Goal: Task Accomplishment & Management: Complete application form

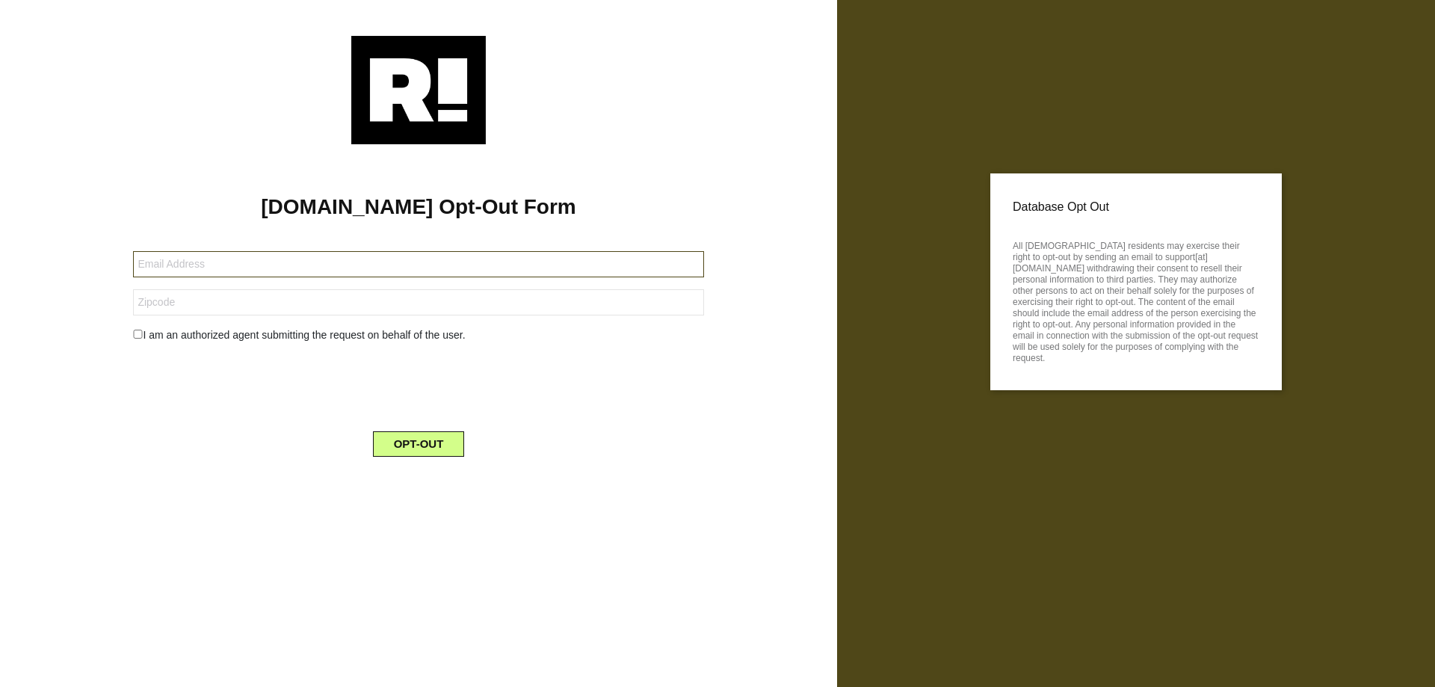
click at [357, 273] on input "text" at bounding box center [418, 264] width 570 height 26
paste input "[EMAIL_ADDRESS][DOMAIN_NAME]"
type input "[EMAIL_ADDRESS][DOMAIN_NAME]"
click at [254, 313] on input "text" at bounding box center [418, 302] width 570 height 26
paste input "90403"
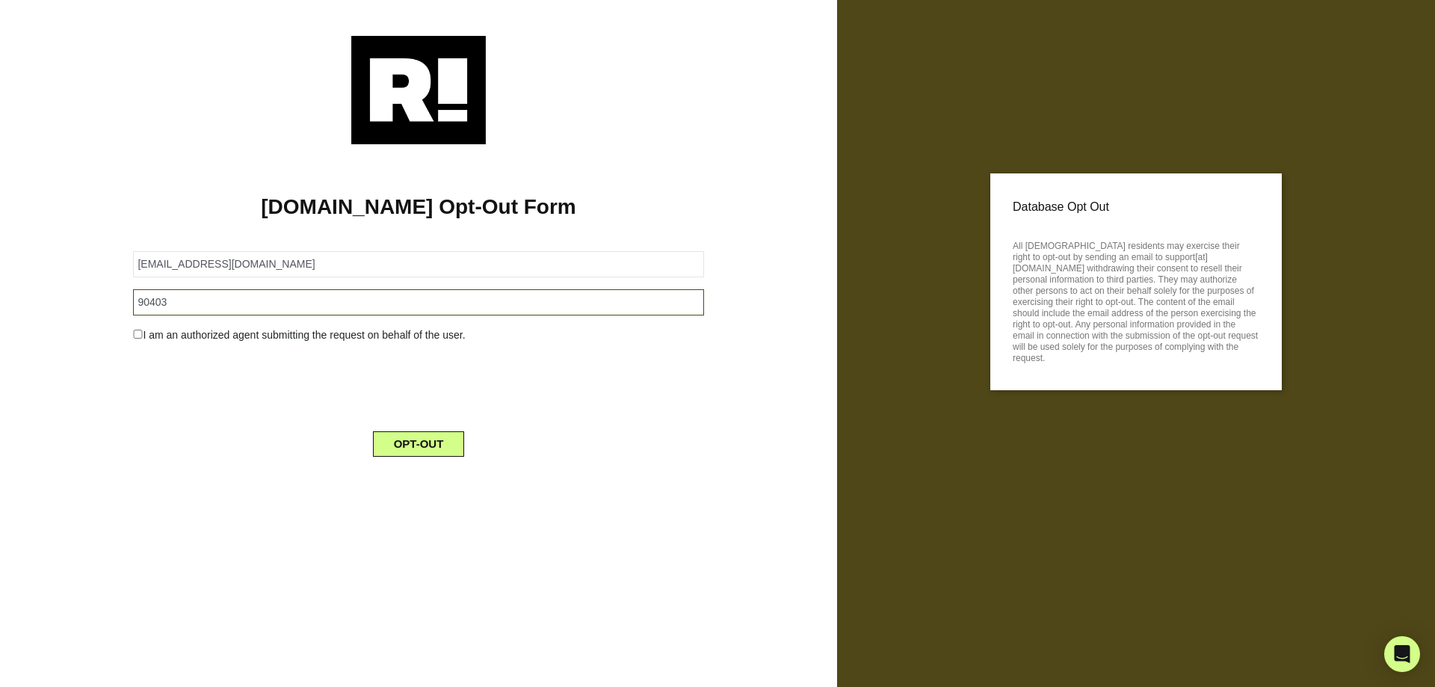
type input "90403"
click at [191, 330] on div "I am an authorized agent submitting the request on behalf of the user." at bounding box center [418, 335] width 593 height 16
click at [134, 337] on input "checkbox" at bounding box center [138, 334] width 10 height 9
checkbox input "true"
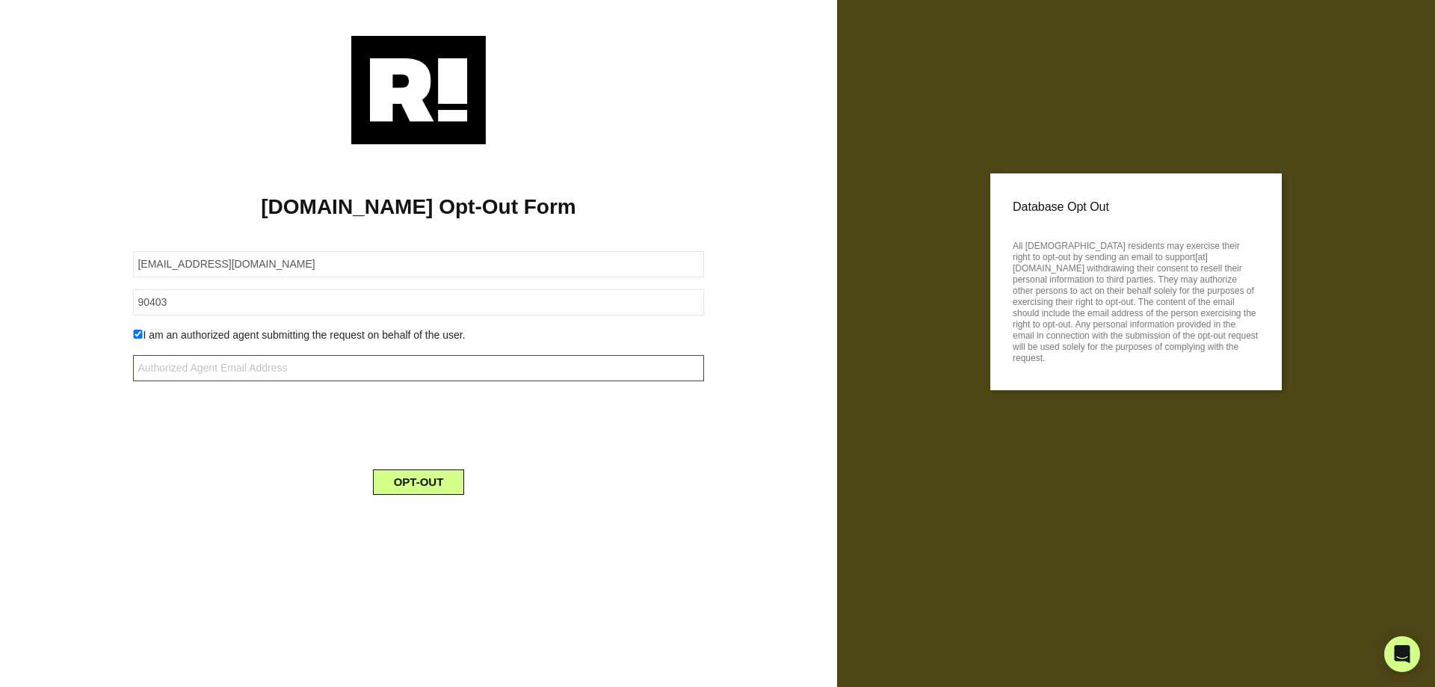
click at [224, 374] on input "text" at bounding box center [418, 368] width 570 height 26
type input "[EMAIL_ADDRESS][DOMAIN_NAME]"
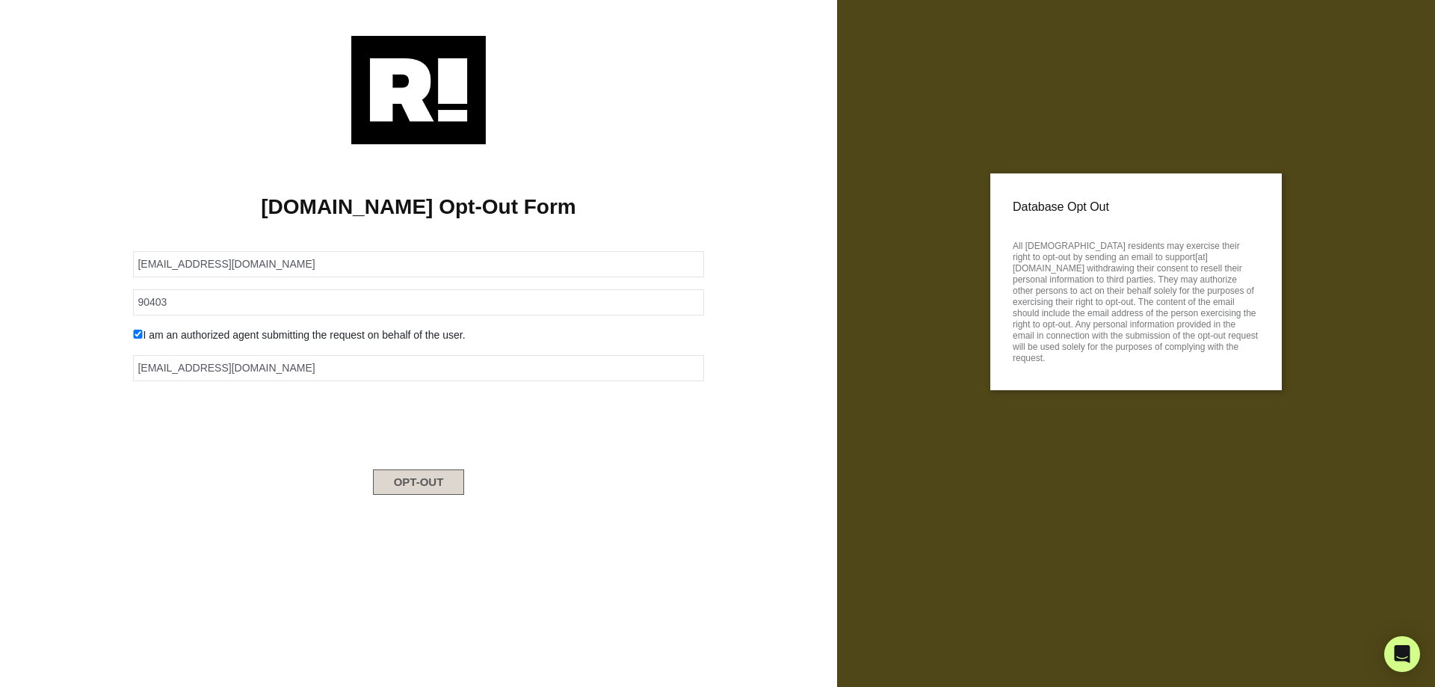
click at [425, 486] on button "OPT-OUT" at bounding box center [419, 481] width 92 height 25
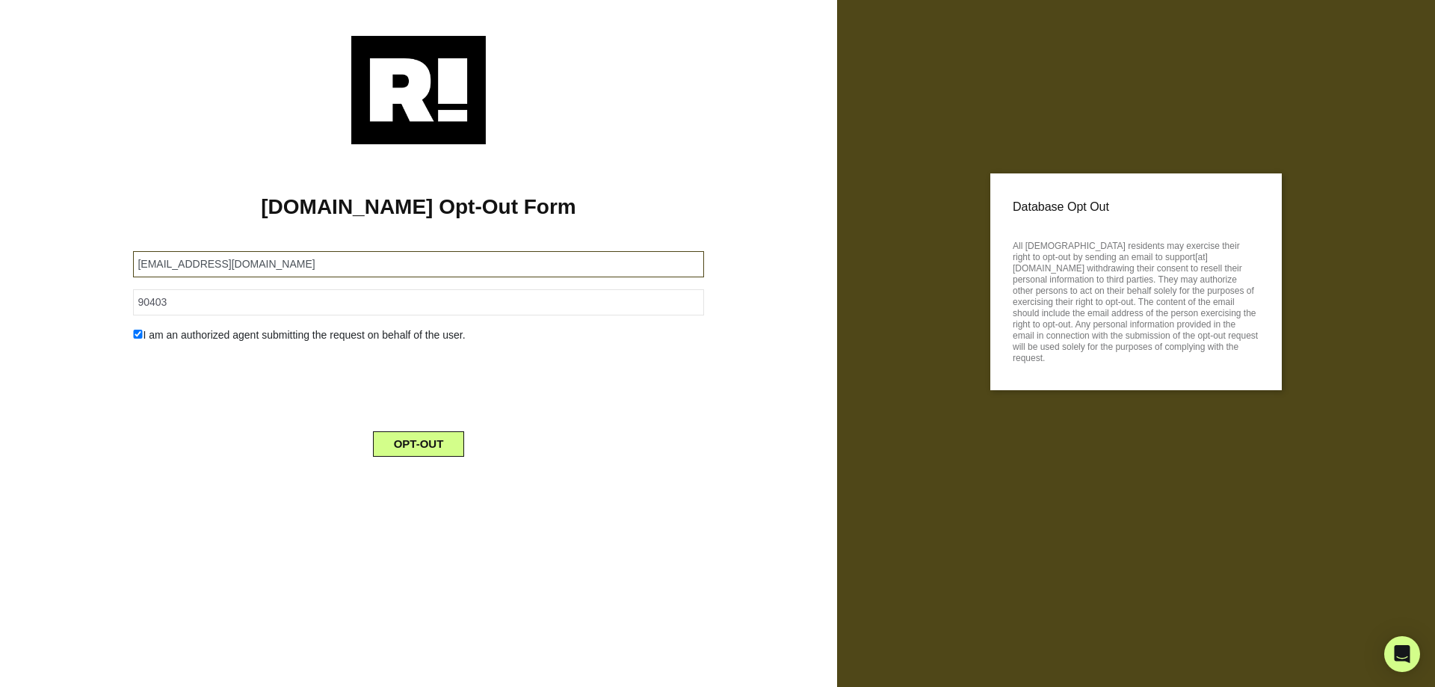
click at [277, 259] on input "[EMAIL_ADDRESS][DOMAIN_NAME]" at bounding box center [418, 264] width 570 height 26
paste input "[EMAIL_ADDRESS]"
type input "[EMAIL_ADDRESS][DOMAIN_NAME]"
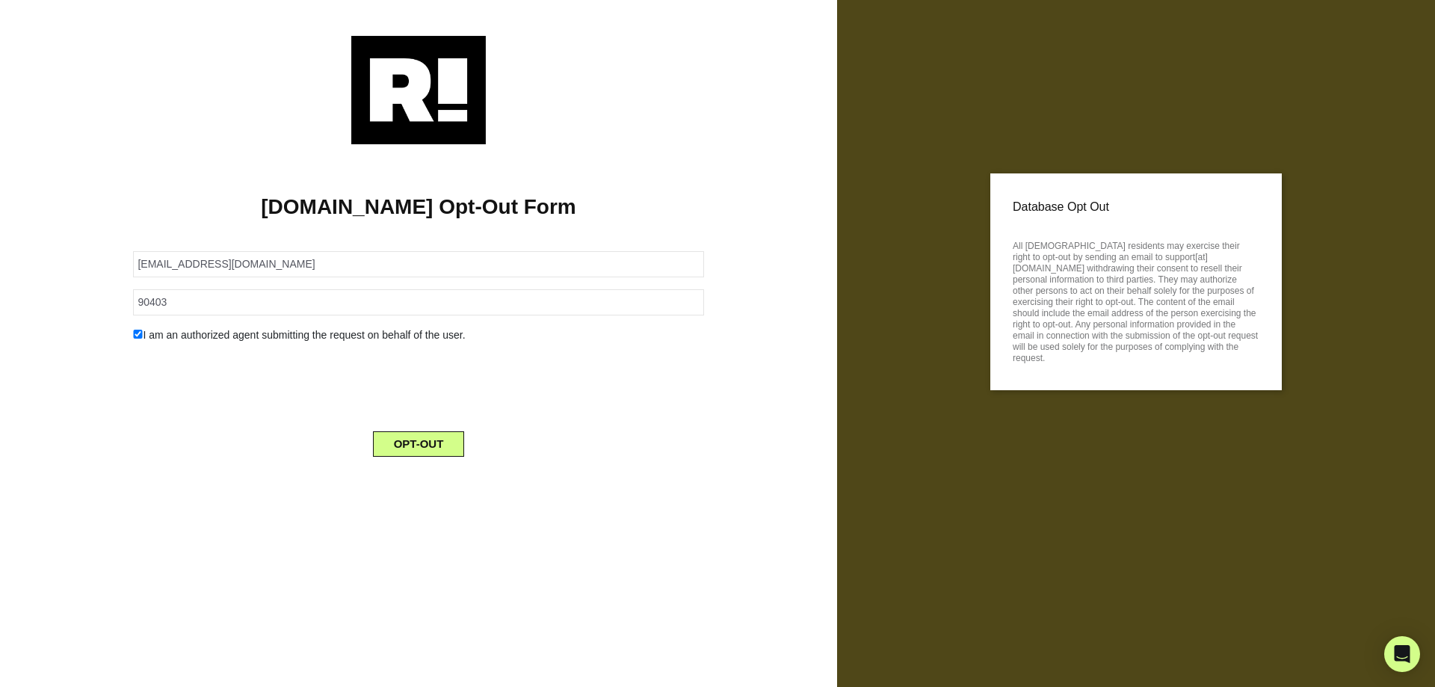
click at [298, 289] on form "[EMAIL_ADDRESS][DOMAIN_NAME] 90403 I am an authorized agent submitting the requ…" at bounding box center [418, 345] width 570 height 224
click at [279, 302] on input "90403" at bounding box center [418, 302] width 570 height 26
paste input "3313"
type input "33133"
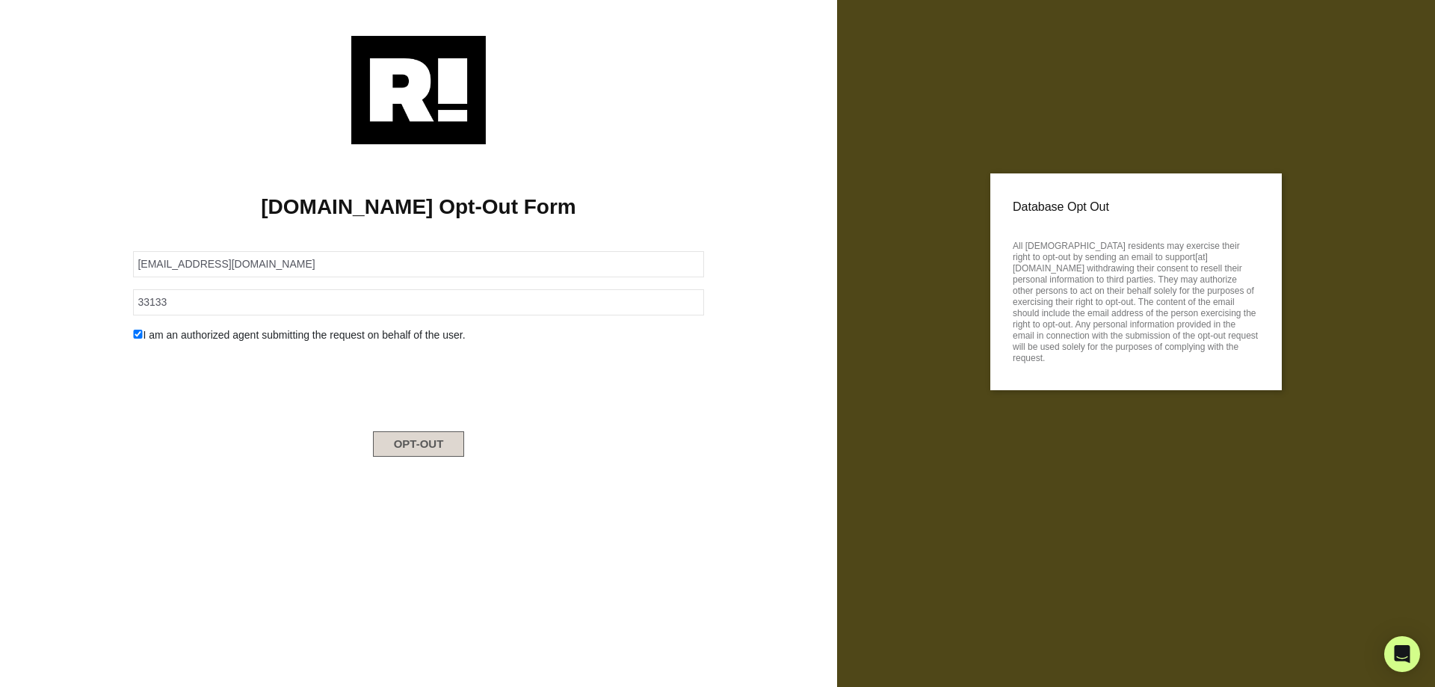
click at [443, 443] on button "OPT-OUT" at bounding box center [419, 443] width 92 height 25
